Goal: Contribute content: Contribute content

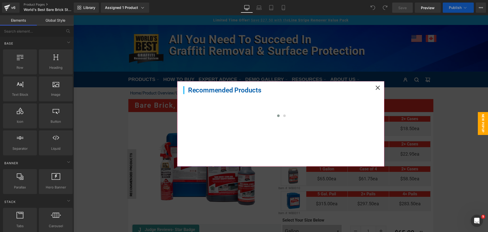
click at [376, 88] on icon at bounding box center [378, 87] width 4 height 4
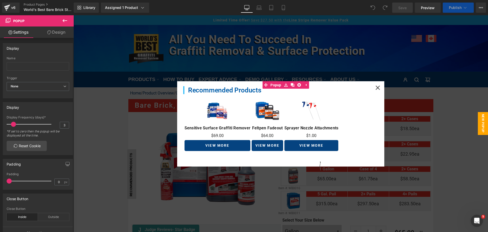
scroll to position [127, 0]
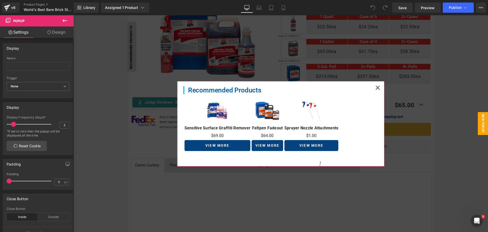
click at [375, 87] on icon at bounding box center [377, 87] width 5 height 5
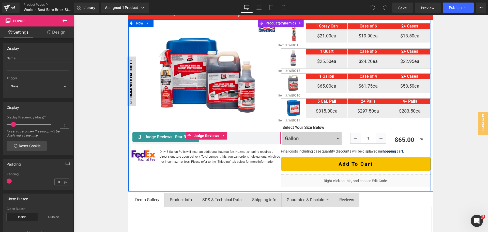
scroll to position [102, 0]
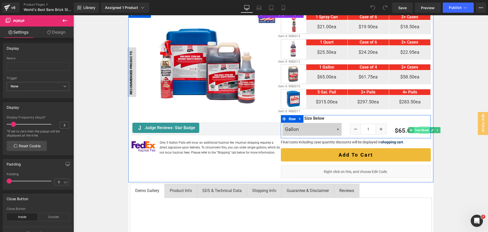
click at [420, 131] on span "Text Block" at bounding box center [422, 130] width 16 height 6
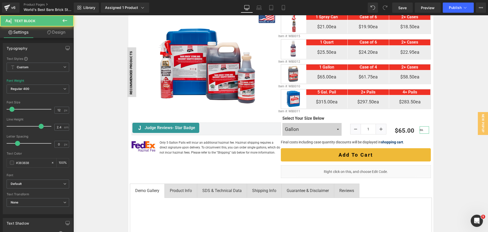
click at [59, 34] on link "Design" at bounding box center [56, 31] width 37 height 11
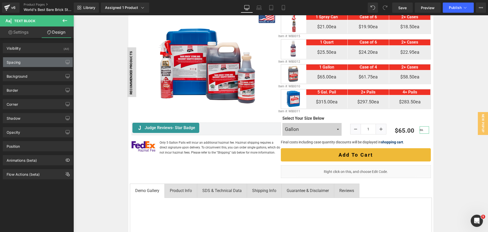
click at [42, 60] on div "Spacing" at bounding box center [38, 62] width 70 height 10
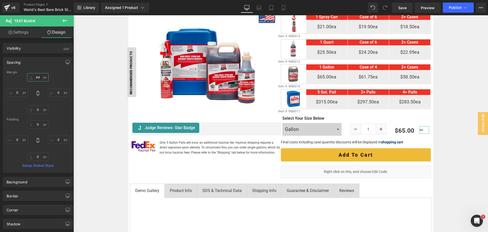
click at [43, 77] on input "44" at bounding box center [37, 77] width 21 height 8
click at [257, 7] on icon at bounding box center [258, 7] width 5 height 5
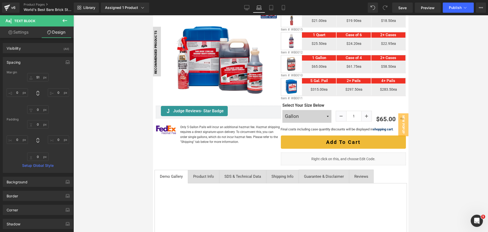
scroll to position [141, 0]
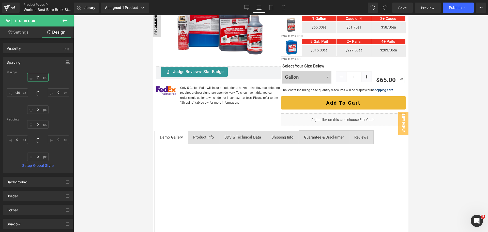
click at [39, 80] on input "51" at bounding box center [37, 77] width 21 height 8
click at [271, 7] on icon at bounding box center [271, 7] width 5 height 5
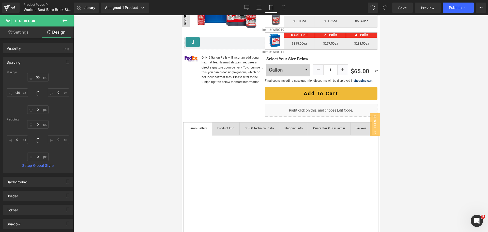
scroll to position [121, 0]
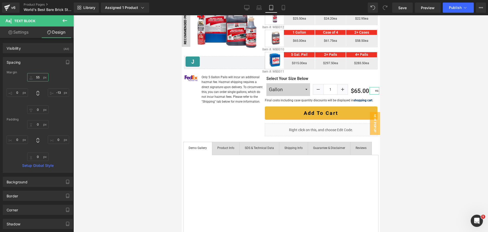
click at [38, 78] on input "55" at bounding box center [37, 77] width 21 height 8
click at [284, 6] on icon at bounding box center [283, 7] width 5 height 5
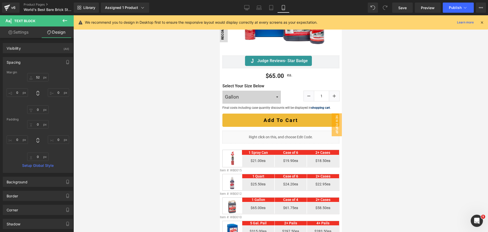
scroll to position [0, 0]
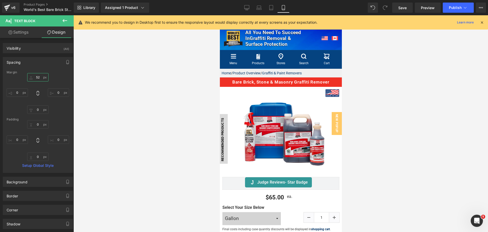
click at [40, 77] on input "52" at bounding box center [37, 77] width 21 height 8
click at [40, 77] on input "59" at bounding box center [37, 77] width 21 height 8
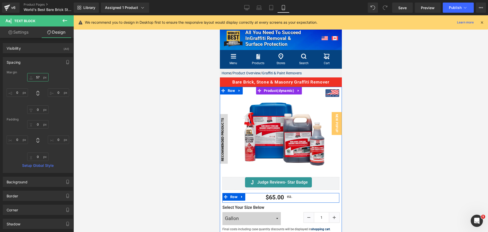
type input "56"
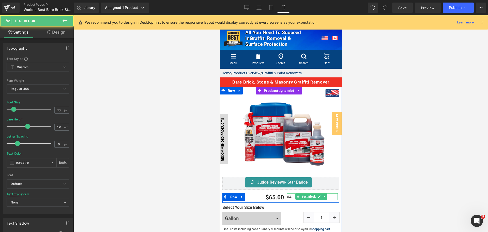
click at [288, 193] on p "ea." at bounding box center [312, 196] width 51 height 7
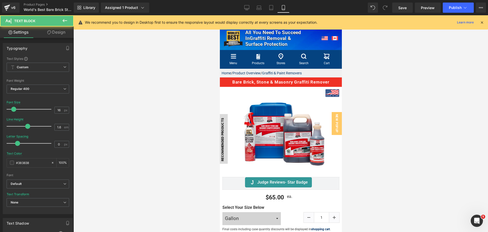
click at [62, 31] on link "Design" at bounding box center [56, 31] width 37 height 11
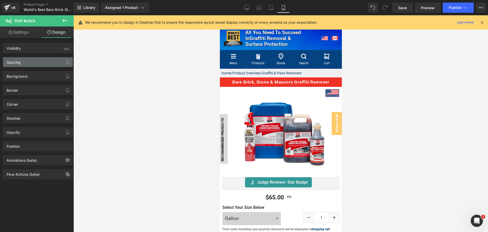
click at [39, 61] on div "Spacing" at bounding box center [38, 62] width 70 height 10
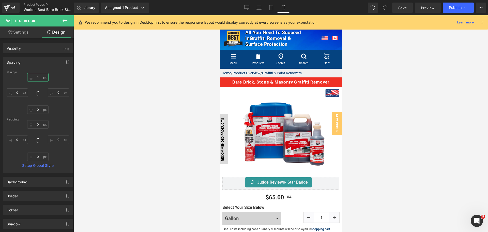
click at [36, 78] on input "text" at bounding box center [37, 77] width 21 height 8
type input "7"
click at [20, 31] on link "Settings" at bounding box center [18, 31] width 37 height 11
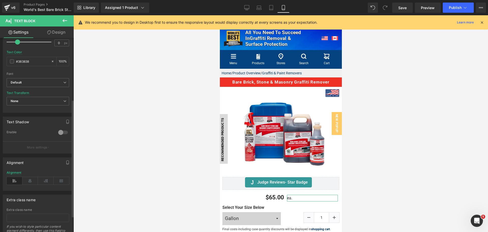
scroll to position [102, 0]
click at [33, 179] on icon at bounding box center [30, 180] width 16 height 8
click at [16, 178] on icon at bounding box center [15, 180] width 16 height 8
click at [452, 8] on span "Publish" at bounding box center [455, 8] width 13 height 4
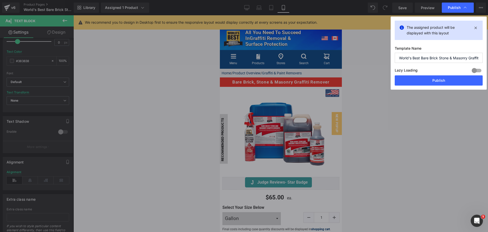
click at [478, 70] on div at bounding box center [476, 70] width 12 height 8
click at [466, 78] on button "Publish" at bounding box center [439, 80] width 88 height 10
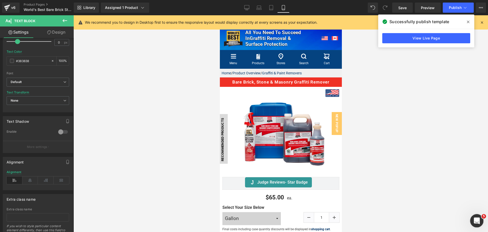
click at [473, 214] on div "Open Intercom Messenger" at bounding box center [476, 219] width 17 height 17
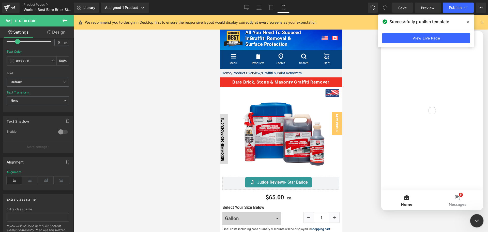
scroll to position [0, 0]
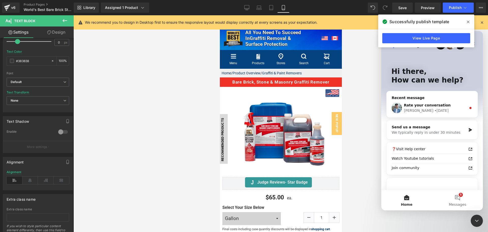
click at [469, 22] on span at bounding box center [468, 22] width 8 height 8
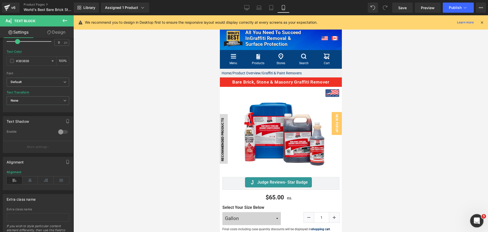
drag, startPoint x: 476, startPoint y: 219, endPoint x: 477, endPoint y: 214, distance: 5.2
click at [476, 219] on icon "Open Intercom Messenger" at bounding box center [476, 220] width 8 height 8
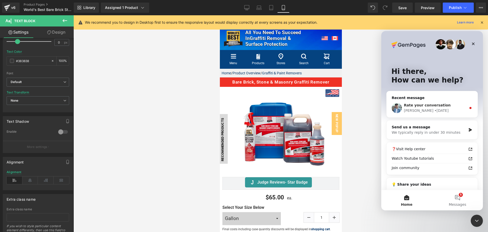
click at [430, 107] on span "Rate your conversation" at bounding box center [427, 105] width 47 height 4
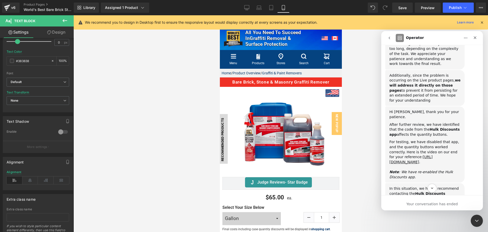
scroll to position [447, 0]
click at [422, 153] on link "https://www.loom.com/share/c6c390fa4c2142298ea0d9442665fe7e?sid=ed007754-735e-4…" at bounding box center [410, 157] width 43 height 9
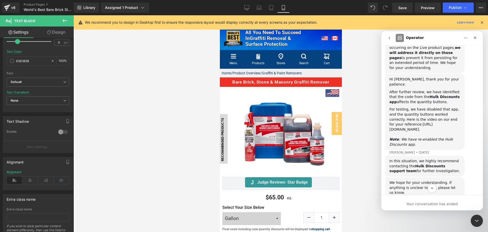
scroll to position [549, 0]
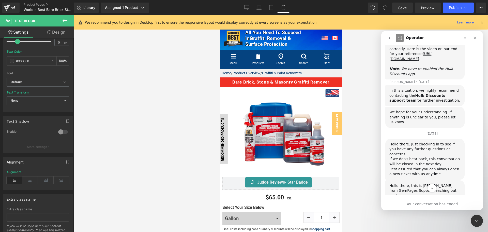
click at [7, 8] on div at bounding box center [244, 108] width 488 height 216
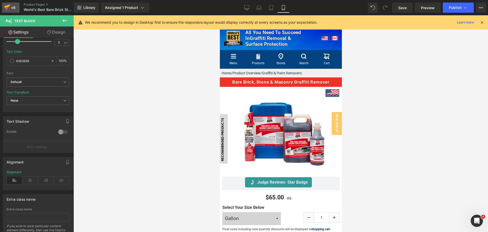
click at [10, 9] on div "v6" at bounding box center [13, 7] width 6 height 7
